Goal: Check status: Check status

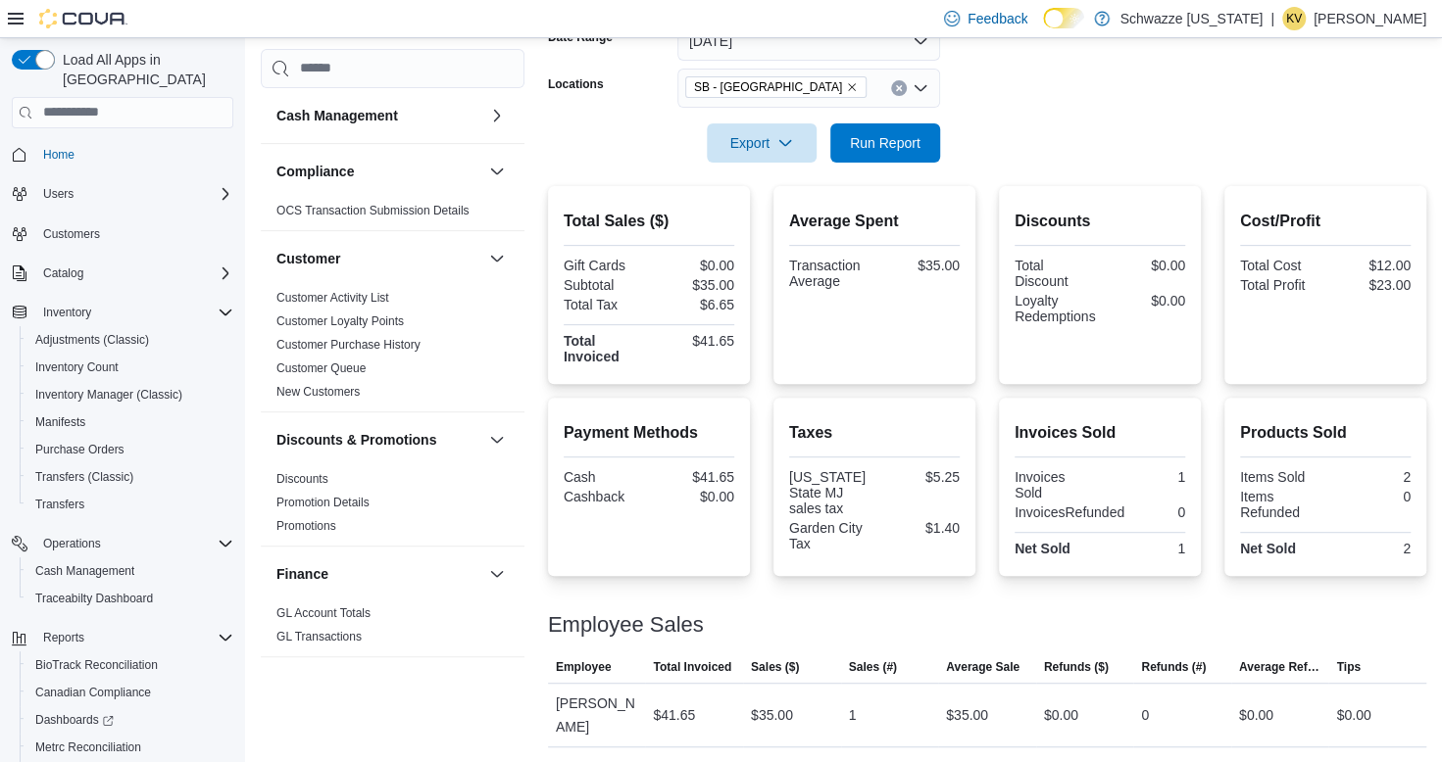
scroll to position [96, 0]
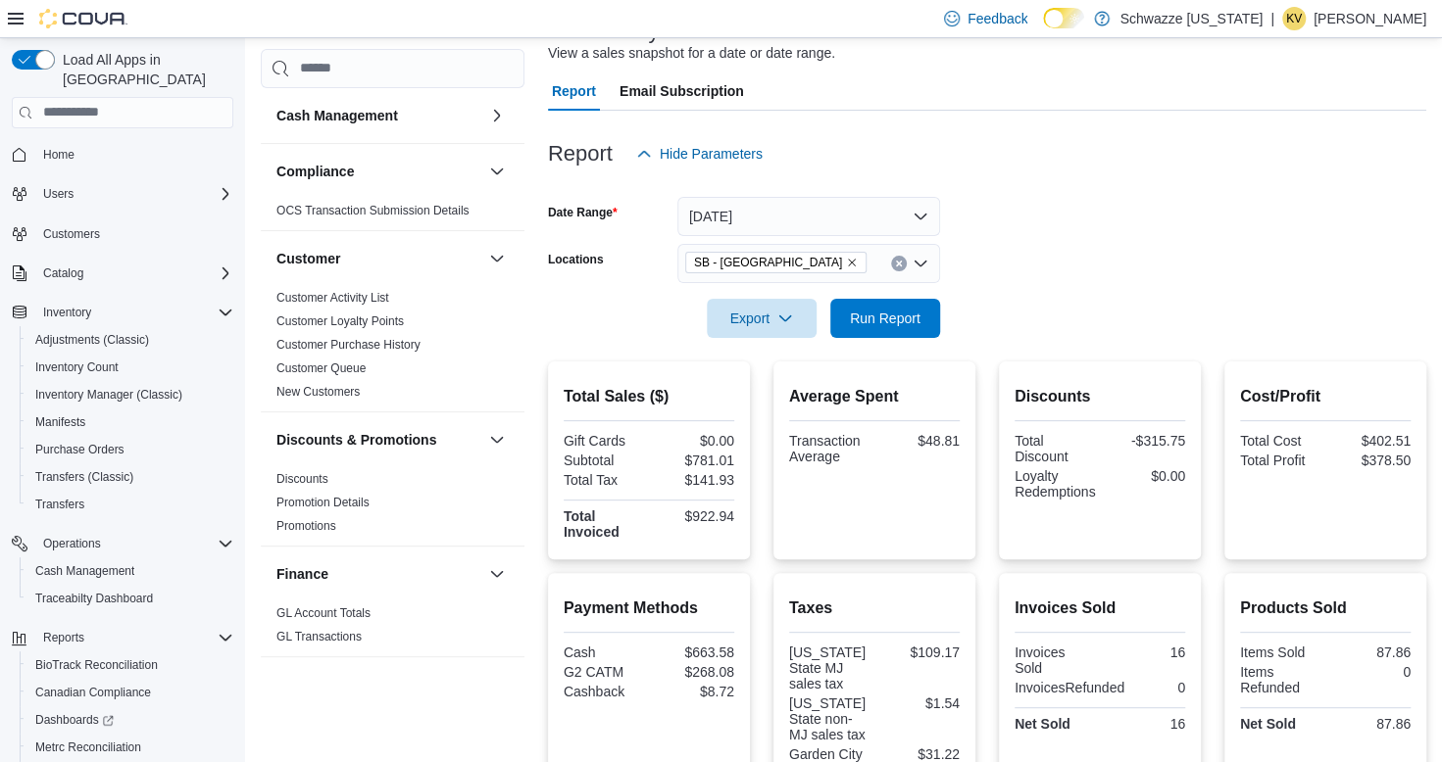
scroll to position [101, 0]
